Goal: Find contact information: Find contact information

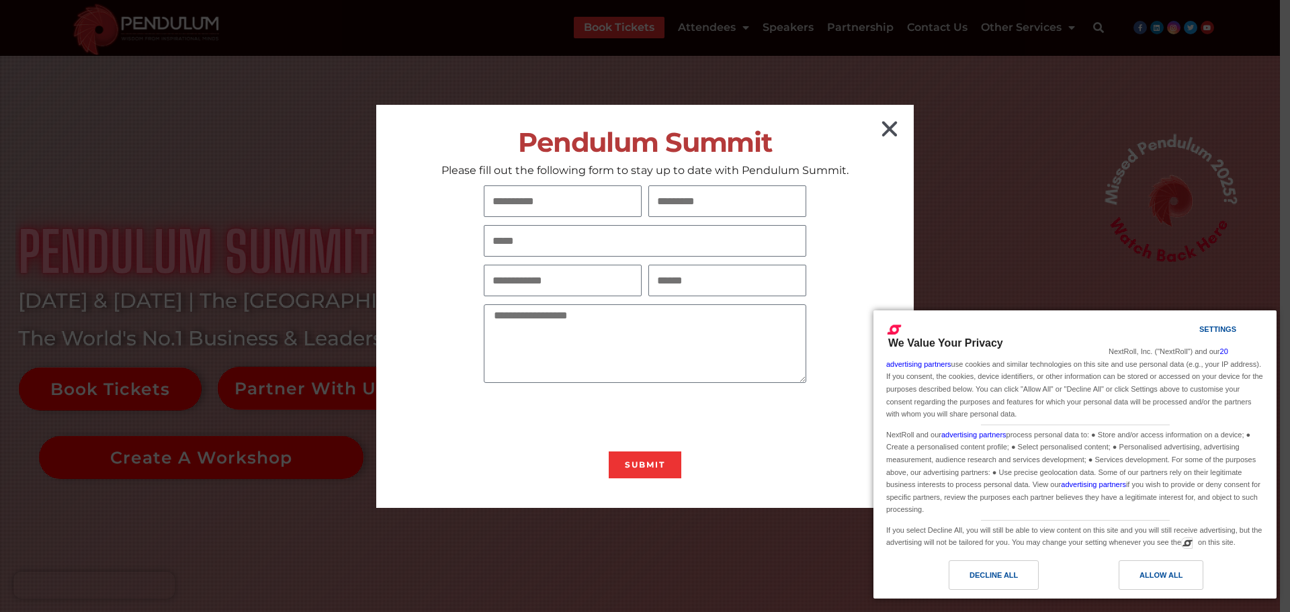
click at [892, 127] on icon "Close" at bounding box center [890, 129] width 22 height 22
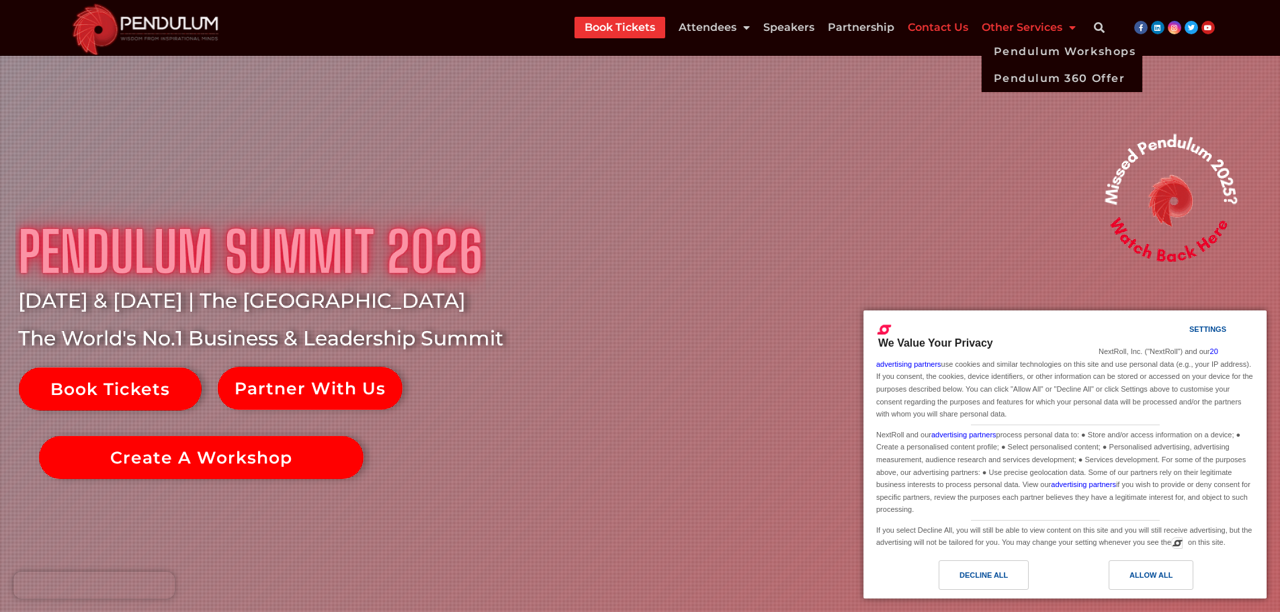
click at [947, 29] on link "Contact Us" at bounding box center [938, 28] width 60 height 22
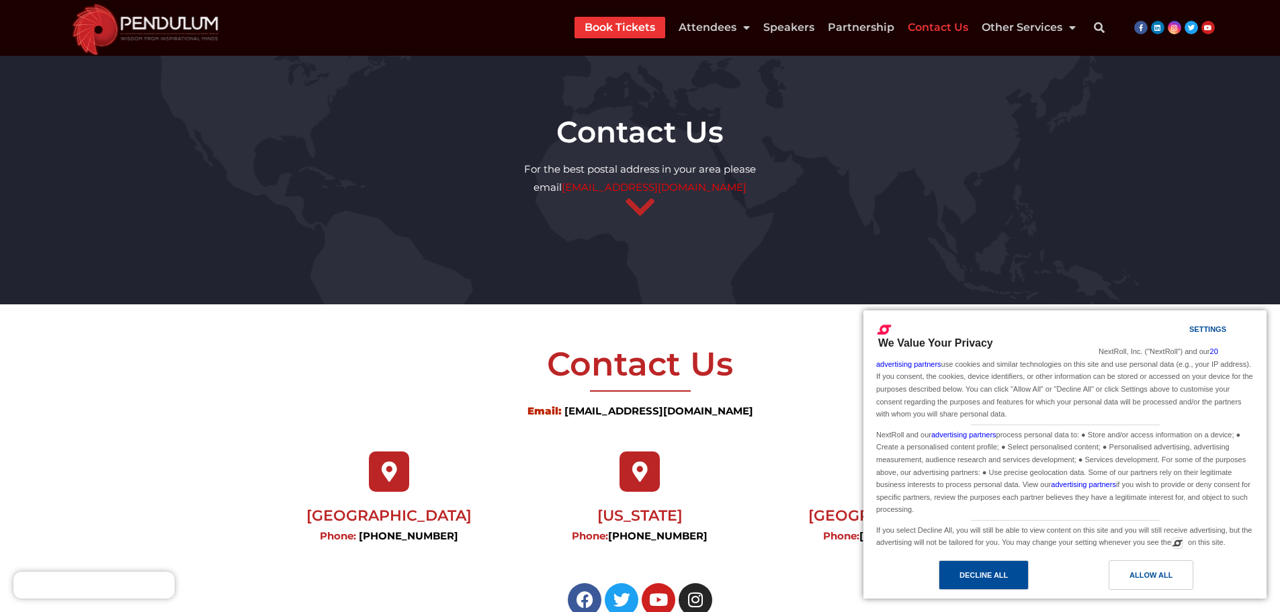
click at [1005, 573] on div "Decline All" at bounding box center [984, 575] width 48 height 15
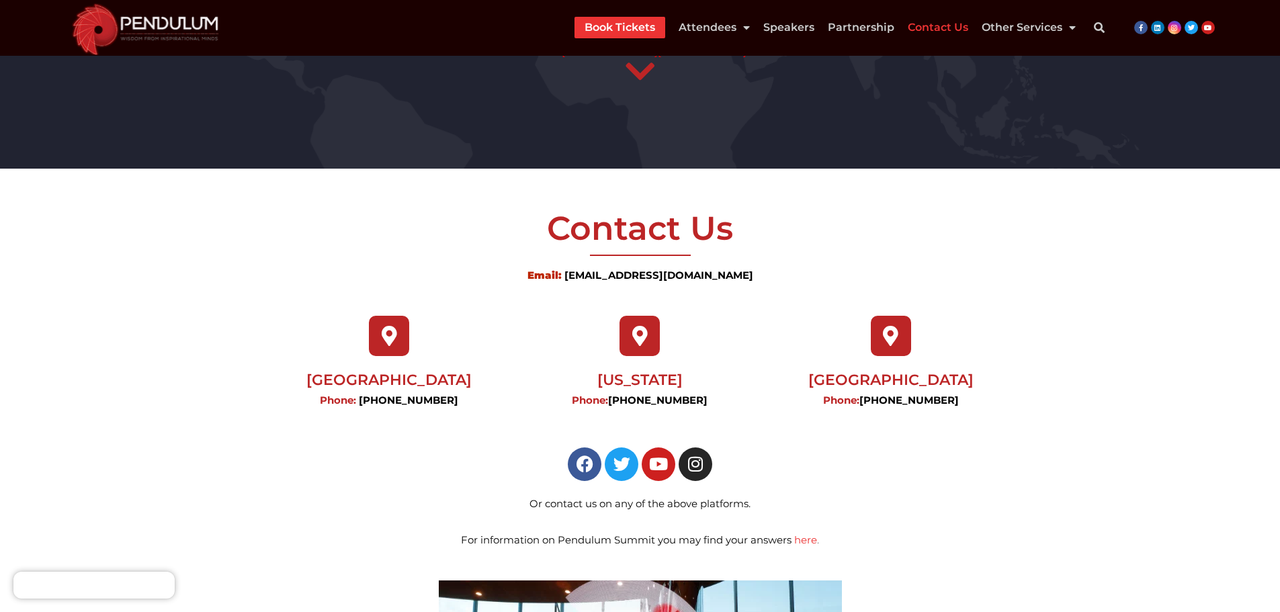
scroll to position [134, 0]
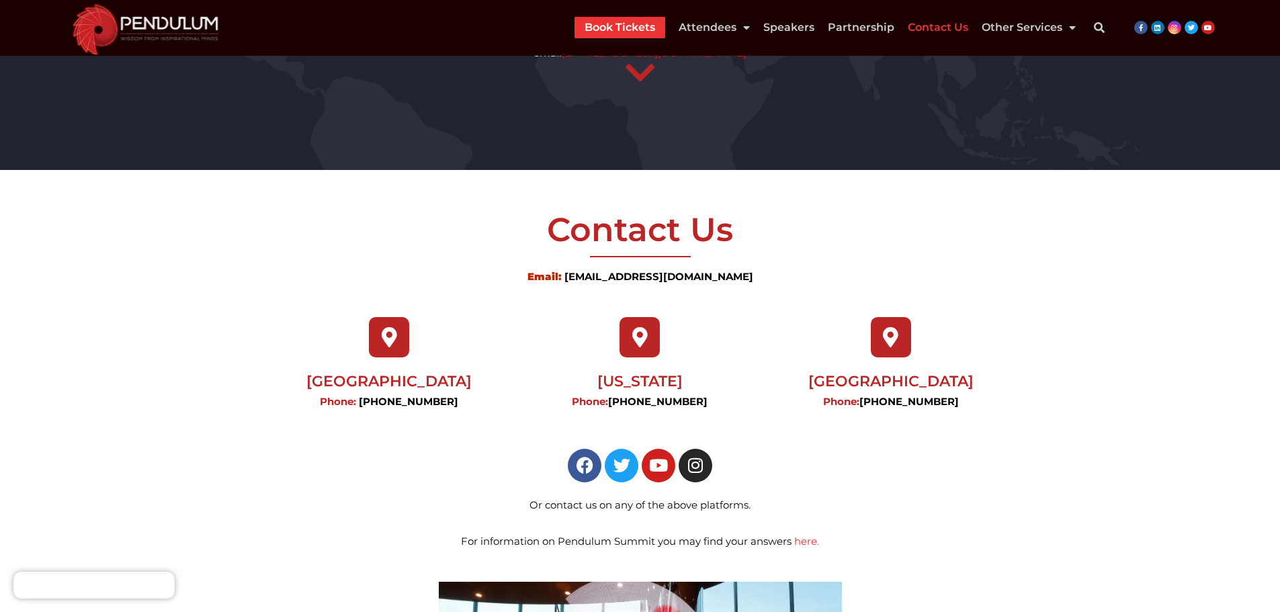
drag, startPoint x: 690, startPoint y: 273, endPoint x: 643, endPoint y: 276, distance: 47.2
click at [643, 276] on link "welcome@pendulumsummit.com" at bounding box center [658, 276] width 189 height 13
